Goal: Task Accomplishment & Management: Use online tool/utility

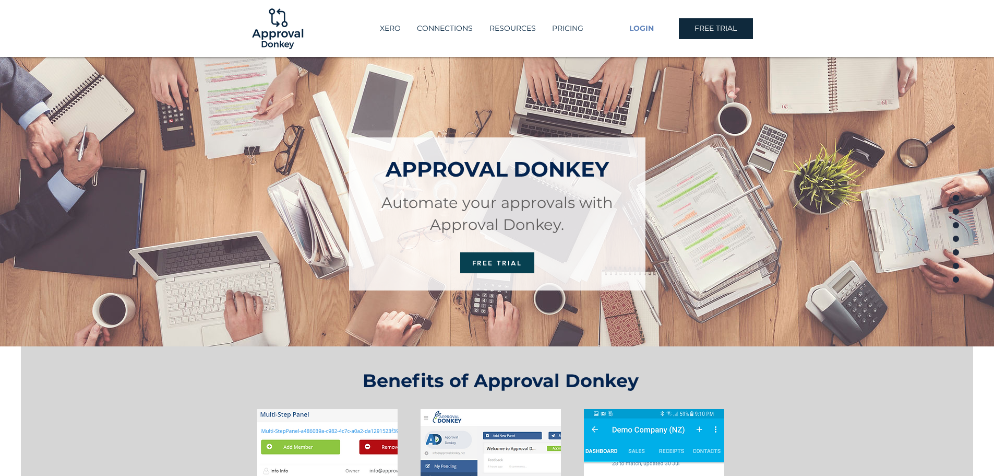
click at [646, 27] on span "LOGIN" at bounding box center [642, 28] width 25 height 10
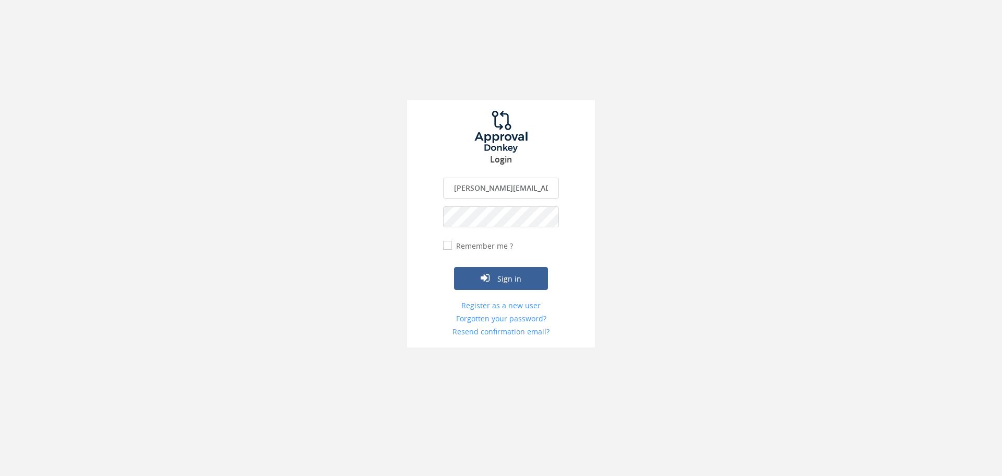
click at [509, 187] on input "[PERSON_NAME][EMAIL_ADDRESS][PERSON_NAME][DOMAIN_NAME]" at bounding box center [501, 187] width 116 height 21
type input "[EMAIL_ADDRESS][DOMAIN_NAME]"
click at [489, 281] on icon "submit" at bounding box center [485, 277] width 9 height 10
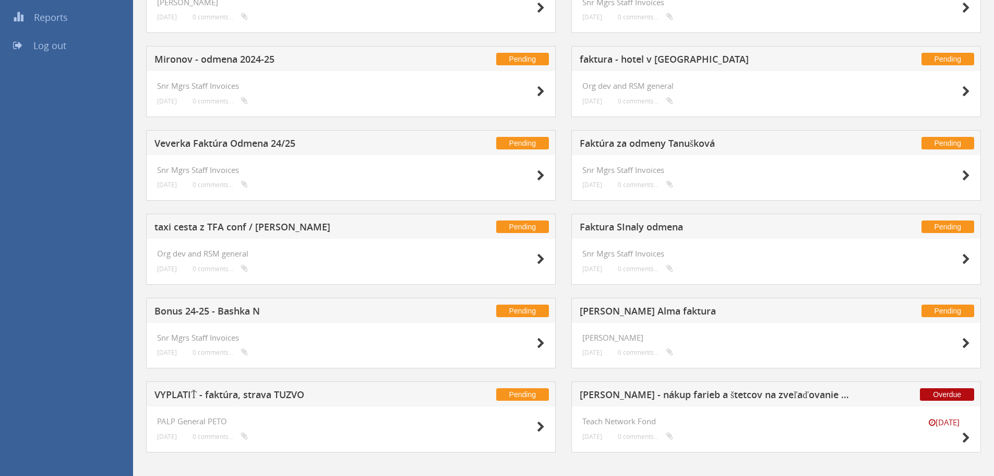
scroll to position [209, 0]
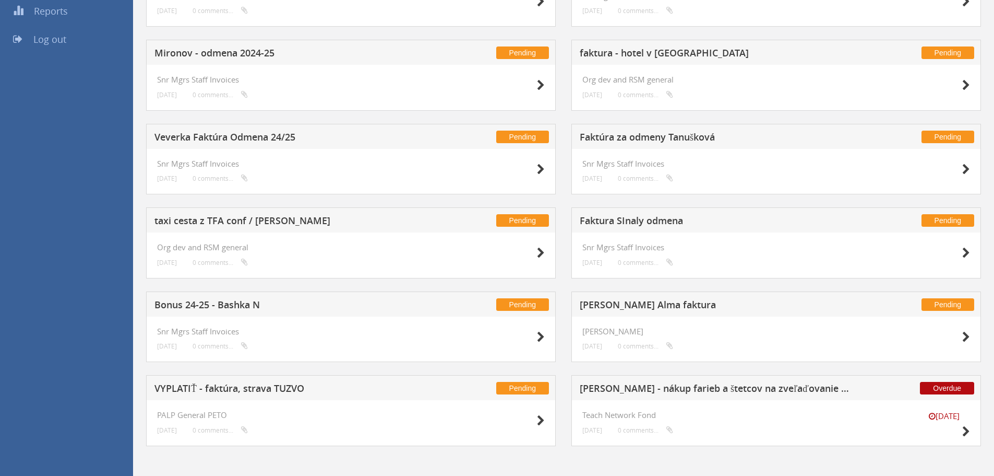
click at [660, 306] on h5 "[PERSON_NAME] Alma faktura" at bounding box center [717, 306] width 275 height 13
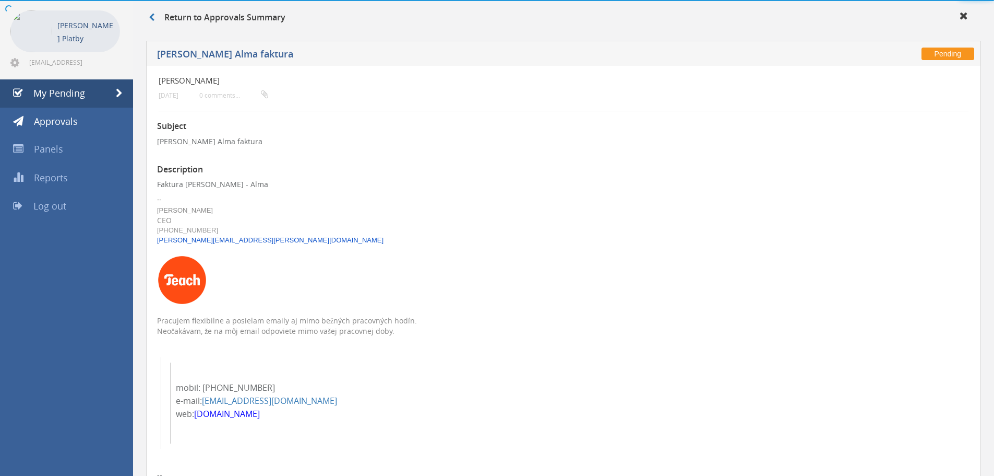
scroll to position [209, 0]
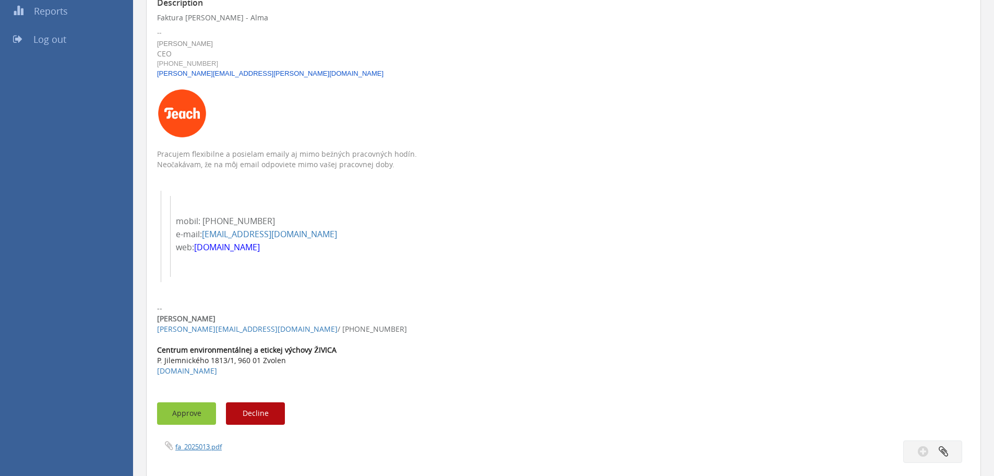
click at [191, 413] on button "Approve" at bounding box center [186, 413] width 59 height 22
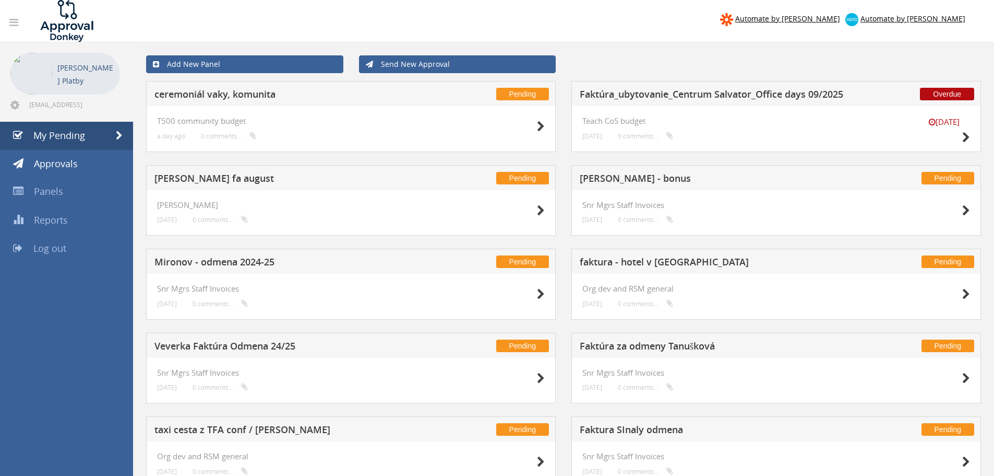
click at [263, 186] on div "Pending [PERSON_NAME] fa august" at bounding box center [351, 177] width 410 height 25
click at [268, 181] on h5 "[PERSON_NAME] fa august" at bounding box center [292, 179] width 275 height 13
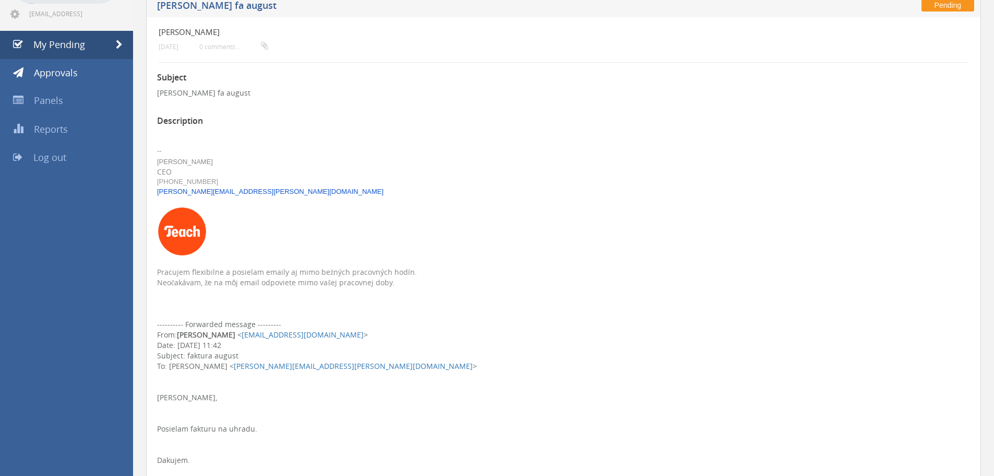
scroll to position [313, 0]
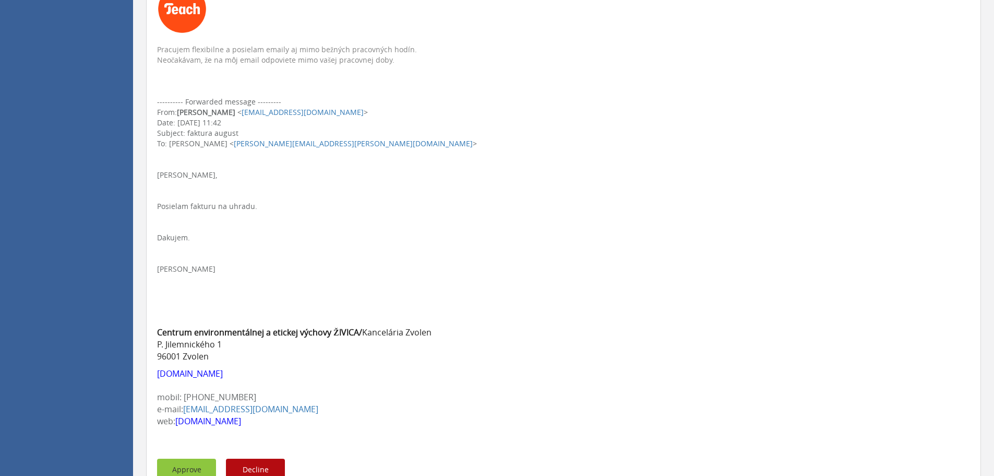
click at [177, 470] on button "Approve" at bounding box center [186, 469] width 59 height 22
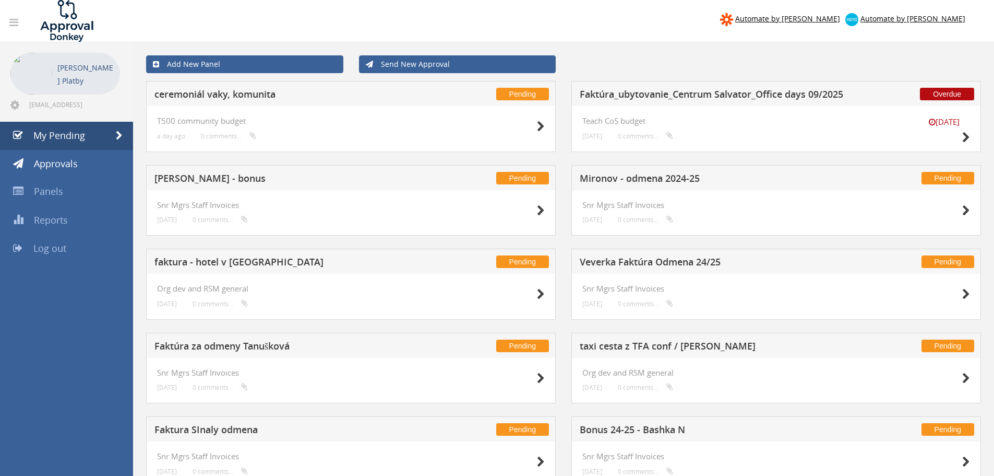
click at [273, 263] on h5 "faktura - hotel v [GEOGRAPHIC_DATA]" at bounding box center [292, 263] width 275 height 13
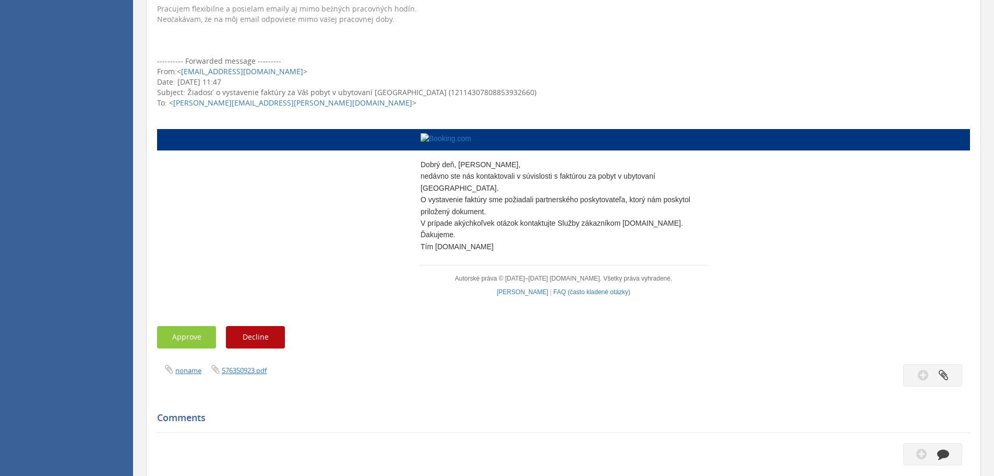
scroll to position [418, 0]
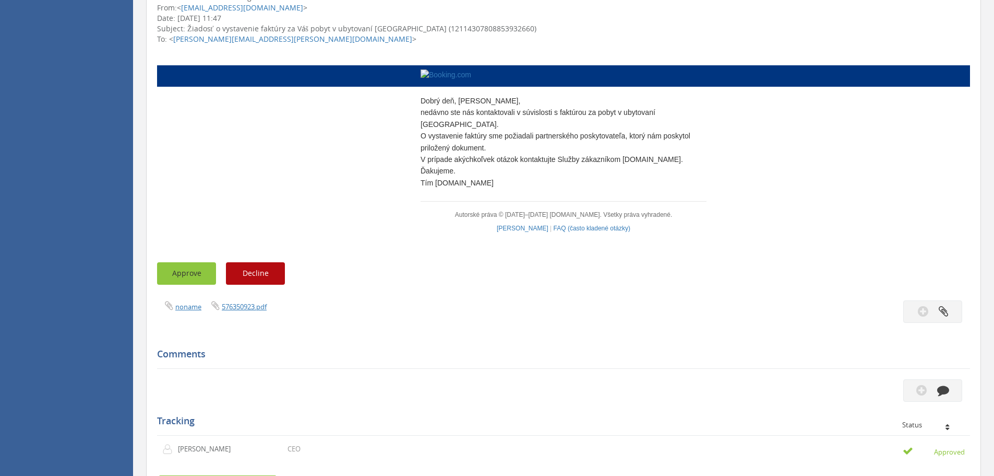
click at [171, 284] on button "Approve" at bounding box center [186, 273] width 59 height 22
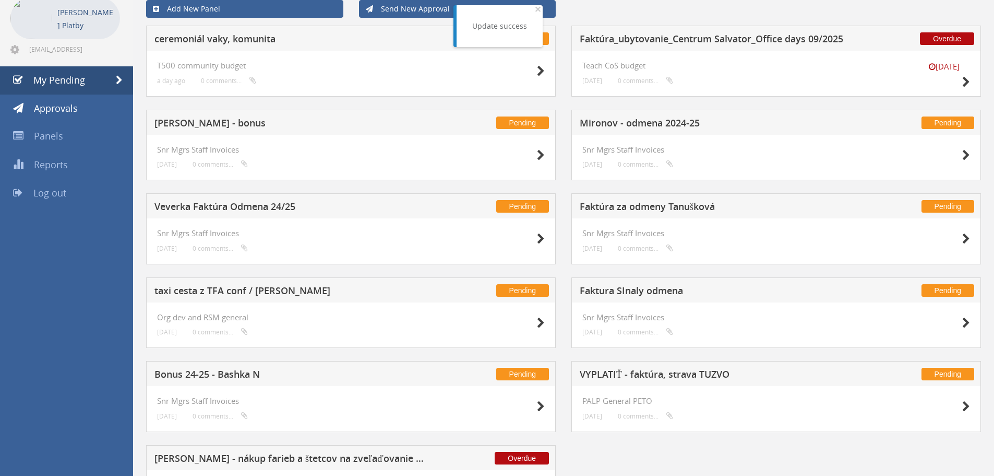
scroll to position [129, 0]
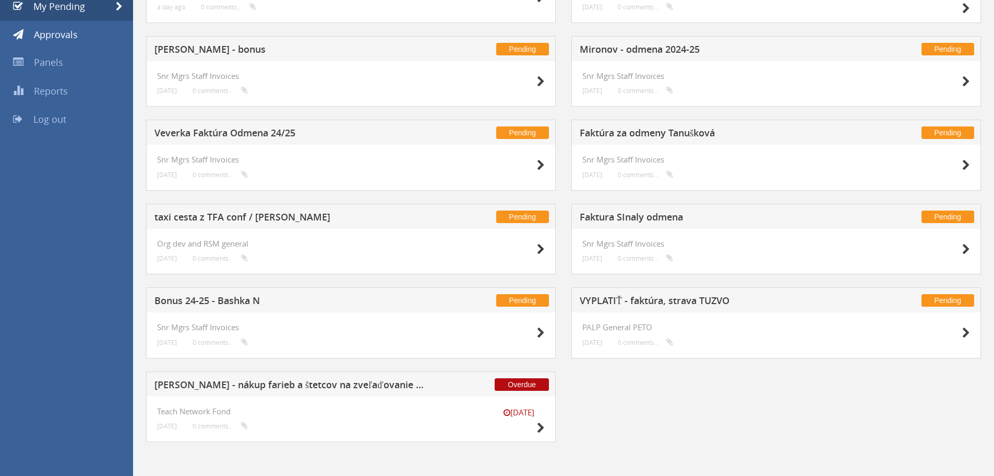
click at [231, 217] on h5 "taxi cesta z TFA conf / [PERSON_NAME]" at bounding box center [292, 218] width 275 height 13
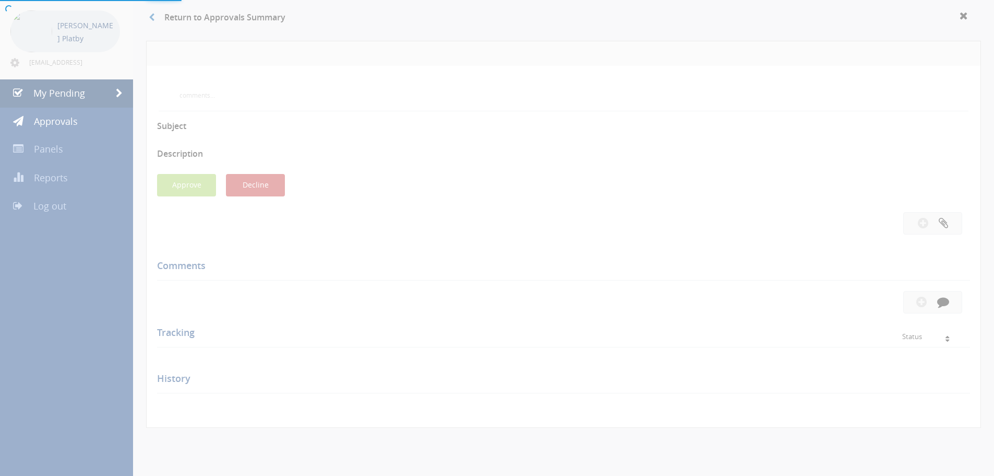
scroll to position [129, 0]
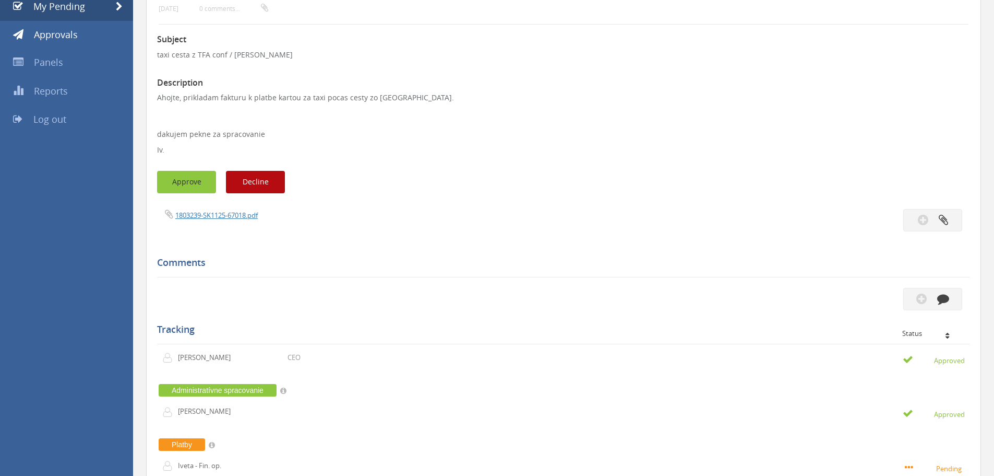
click at [186, 184] on button "Approve" at bounding box center [186, 182] width 59 height 22
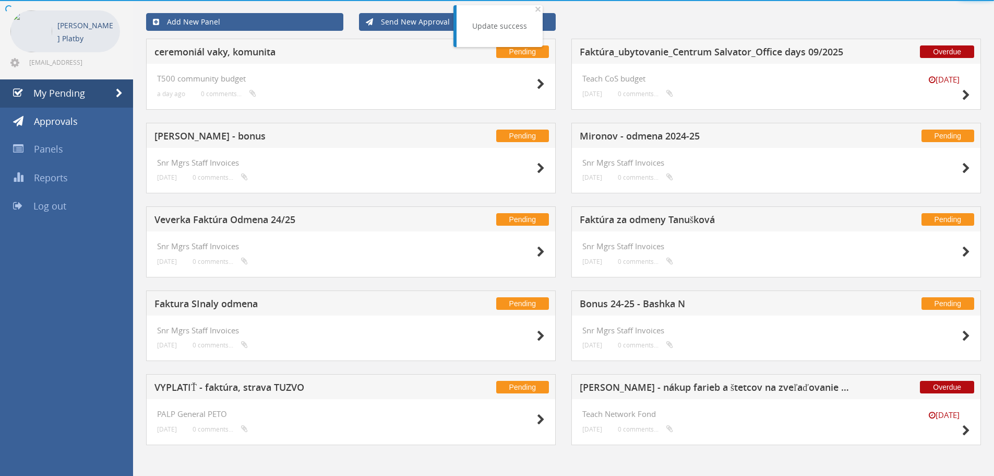
scroll to position [45, 0]
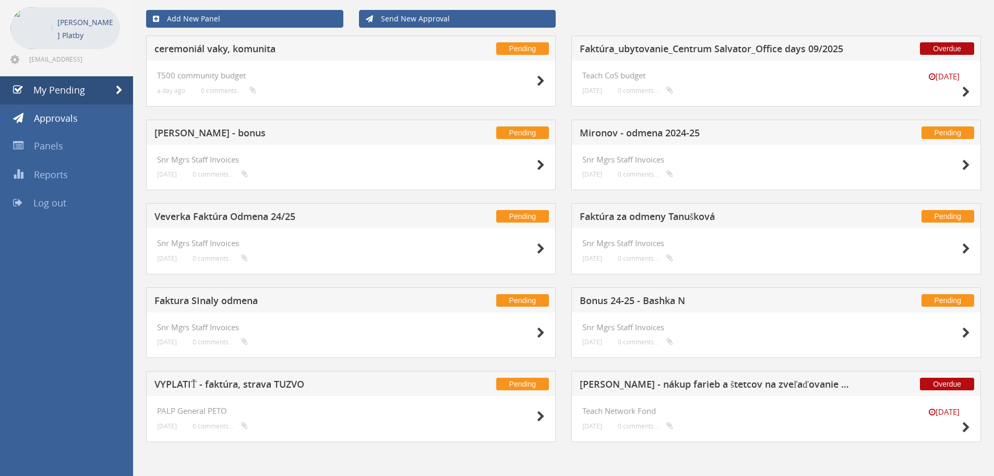
click at [618, 386] on h5 "[PERSON_NAME] - nákup farieb a štetcov na zveľaďovanie mesta" at bounding box center [717, 385] width 275 height 13
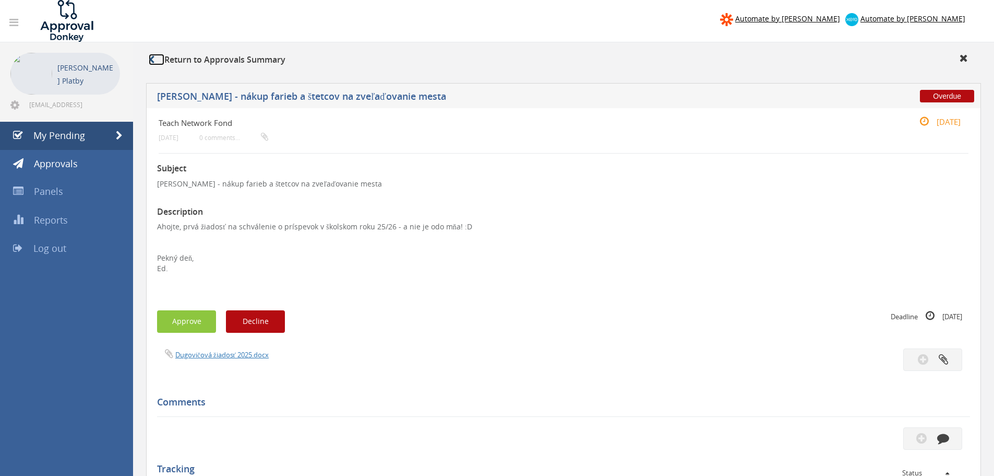
click at [151, 60] on icon at bounding box center [152, 59] width 6 height 8
click at [57, 134] on span "My Pending" at bounding box center [59, 135] width 52 height 13
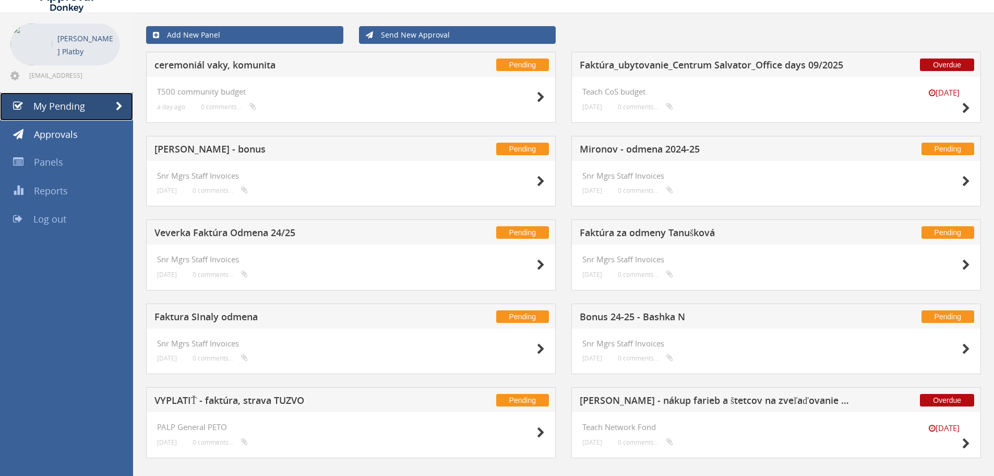
scroll to position [45, 0]
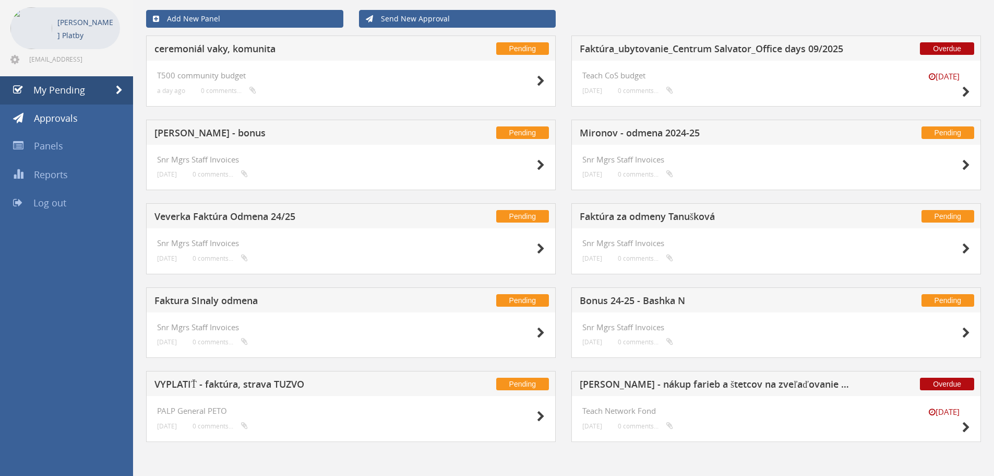
click at [632, 48] on h5 "Faktúra_ubytovanie_Centrum Salvator_Office days 09/2025" at bounding box center [717, 50] width 275 height 13
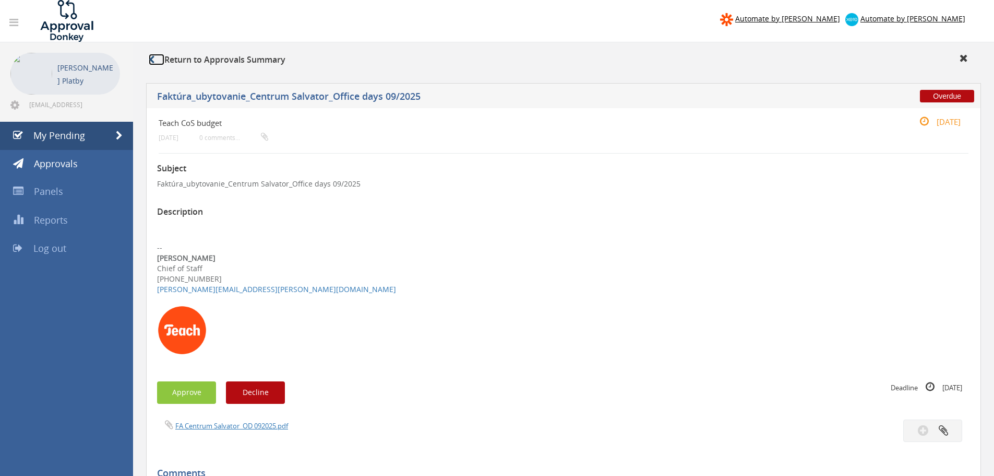
click at [151, 60] on icon at bounding box center [152, 59] width 6 height 8
click at [55, 135] on span "My Pending" at bounding box center [59, 135] width 52 height 13
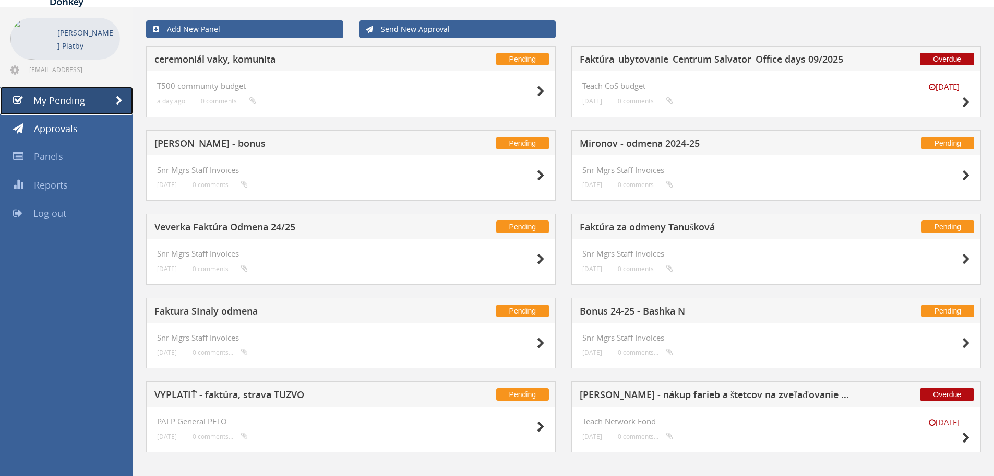
scroll to position [45, 0]
